Goal: Go to known website: Access a specific website the user already knows

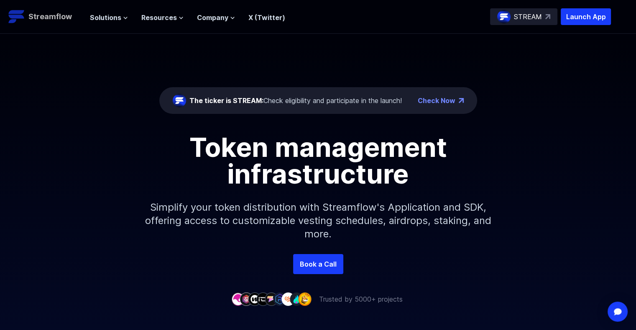
click at [43, 15] on p "Streamflow" at bounding box center [49, 17] width 43 height 12
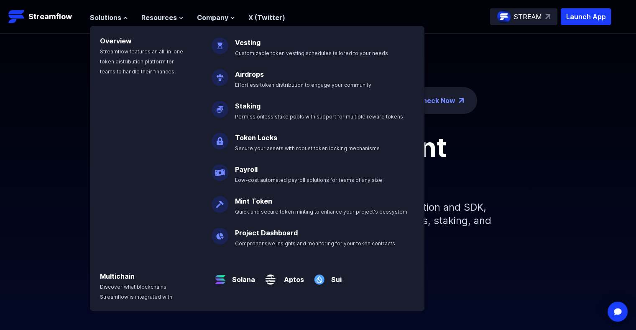
click at [536, 86] on div "The ticker is STREAM: Check eligibility and participate in the launch! Check No…" at bounding box center [318, 144] width 636 height 221
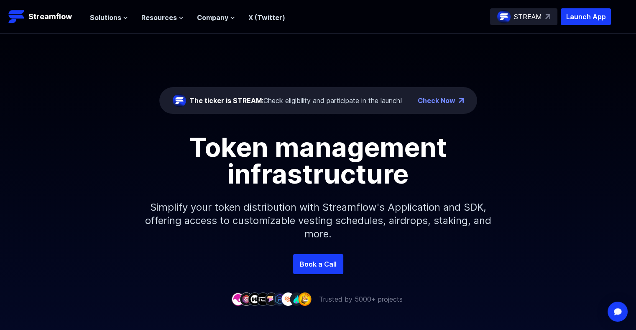
click at [515, 10] on div "STREAM" at bounding box center [523, 16] width 67 height 17
click at [565, 23] on p "Launch App" at bounding box center [585, 16] width 50 height 17
